Goal: Find specific page/section: Find specific page/section

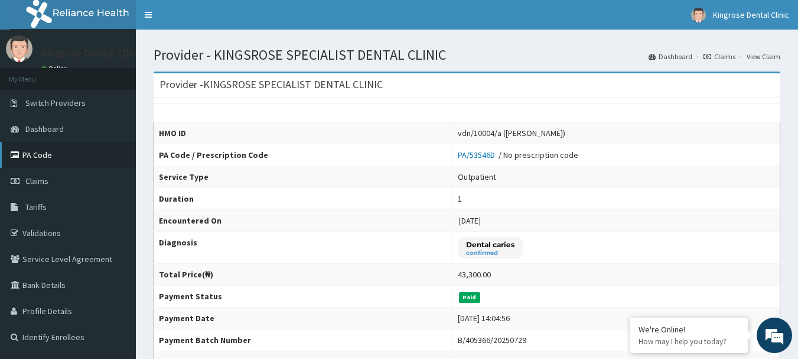
click at [38, 160] on link "PA Code" at bounding box center [68, 155] width 136 height 26
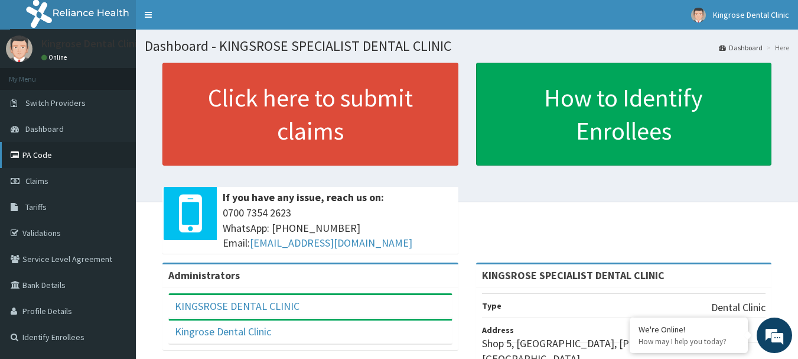
click at [35, 157] on link "PA Code" at bounding box center [68, 155] width 136 height 26
click at [31, 160] on link "PA Code" at bounding box center [68, 155] width 136 height 26
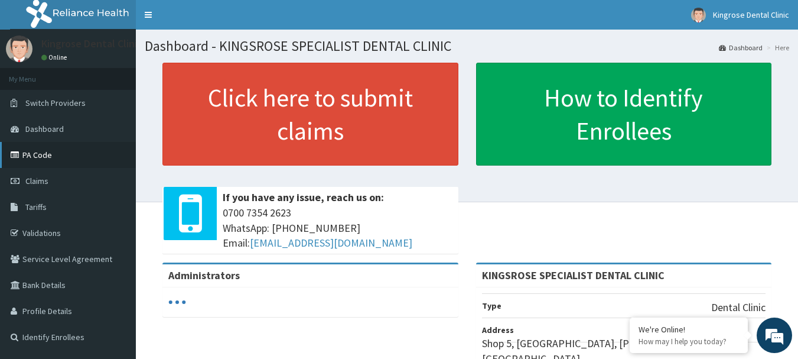
click at [59, 155] on link "PA Code" at bounding box center [68, 155] width 136 height 26
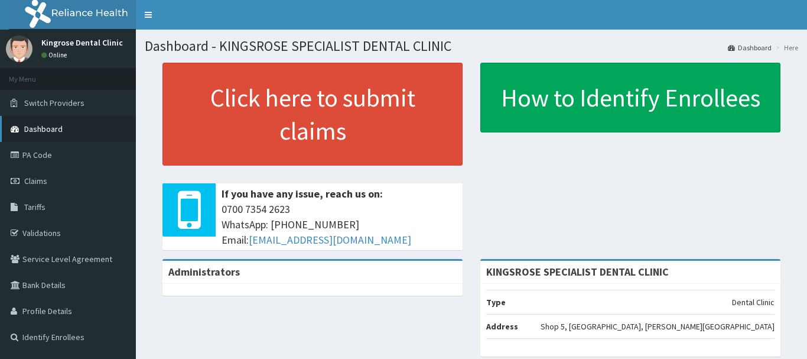
click at [34, 135] on link "Dashboard" at bounding box center [68, 129] width 136 height 26
drag, startPoint x: 0, startPoint y: 0, endPoint x: 37, endPoint y: 154, distance: 158.0
click at [36, 154] on link "PA Code" at bounding box center [68, 155] width 136 height 26
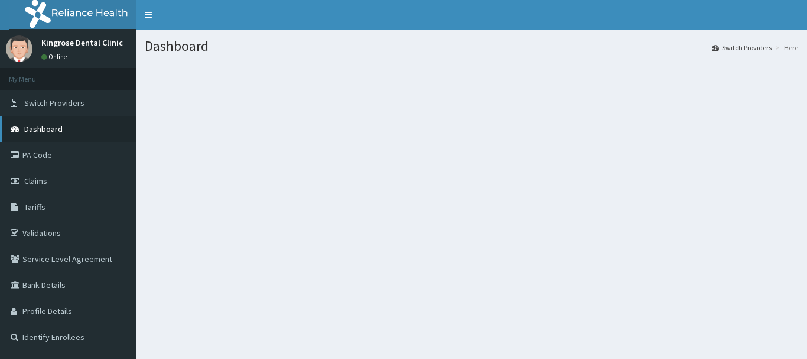
click at [48, 129] on span "Dashboard" at bounding box center [43, 128] width 38 height 11
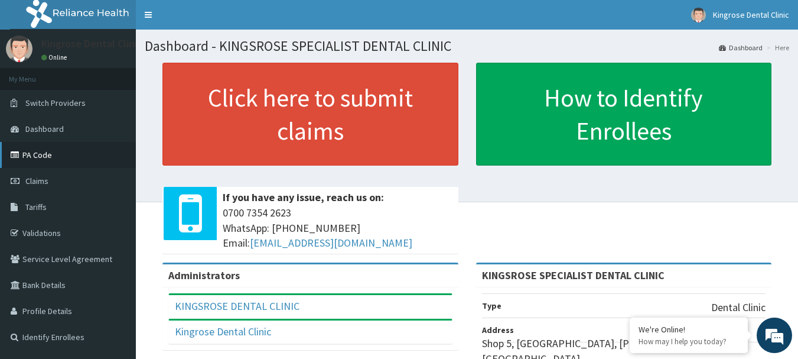
click at [39, 151] on link "PA Code" at bounding box center [68, 155] width 136 height 26
